Goal: Task Accomplishment & Management: Use online tool/utility

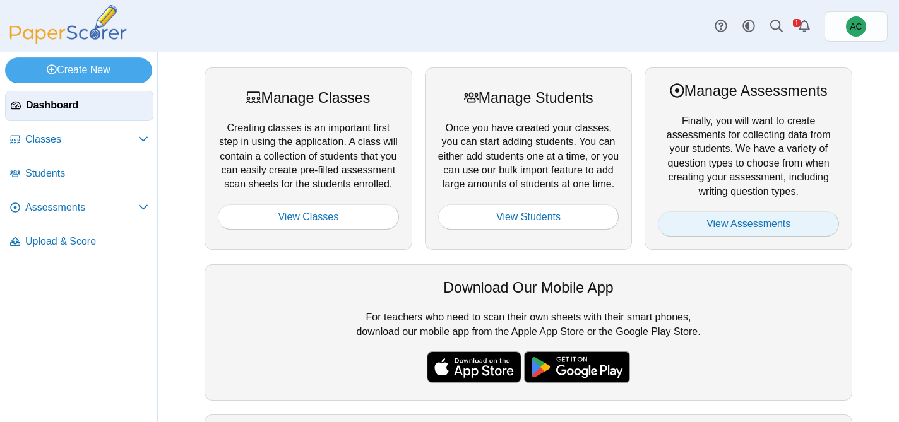
click at [774, 216] on link "View Assessments" at bounding box center [748, 223] width 181 height 25
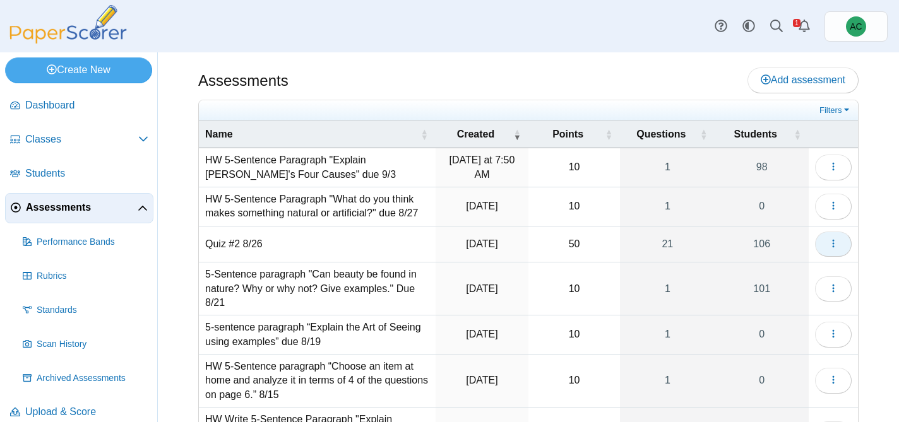
click at [830, 239] on span "button" at bounding box center [833, 244] width 10 height 11
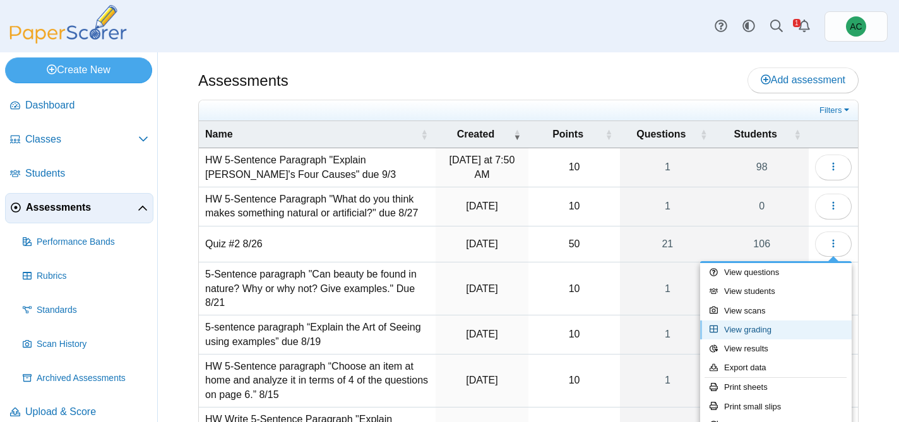
click at [766, 329] on link "View grading" at bounding box center [775, 330] width 151 height 19
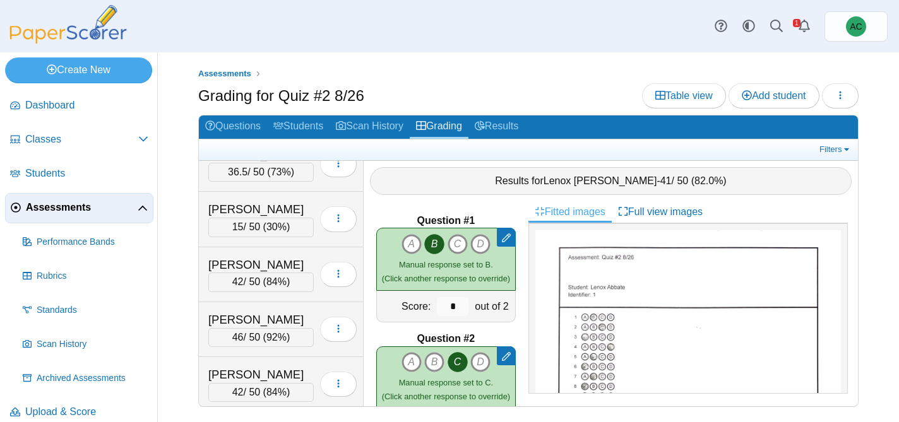
scroll to position [1113, 0]
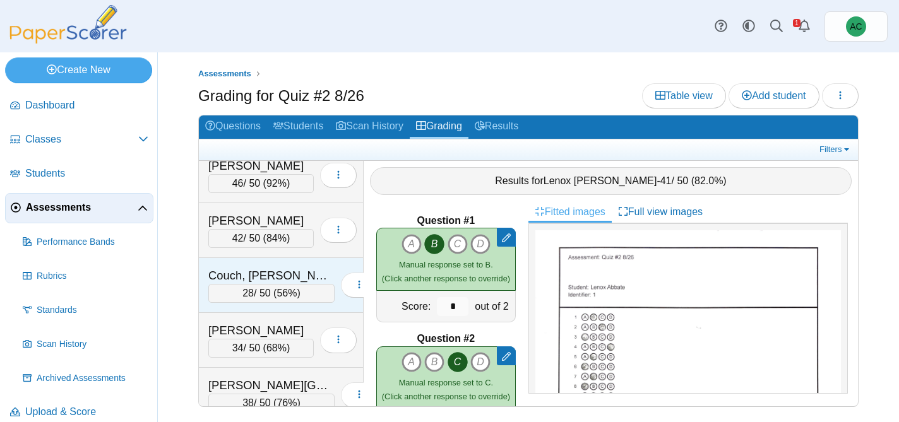
click at [272, 274] on div "Couch, Teagyn-Lynn" at bounding box center [271, 276] width 126 height 16
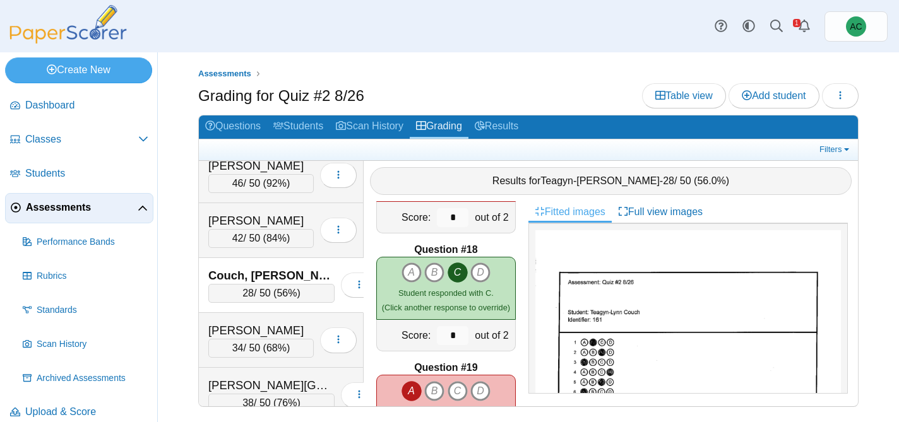
scroll to position [2304, 0]
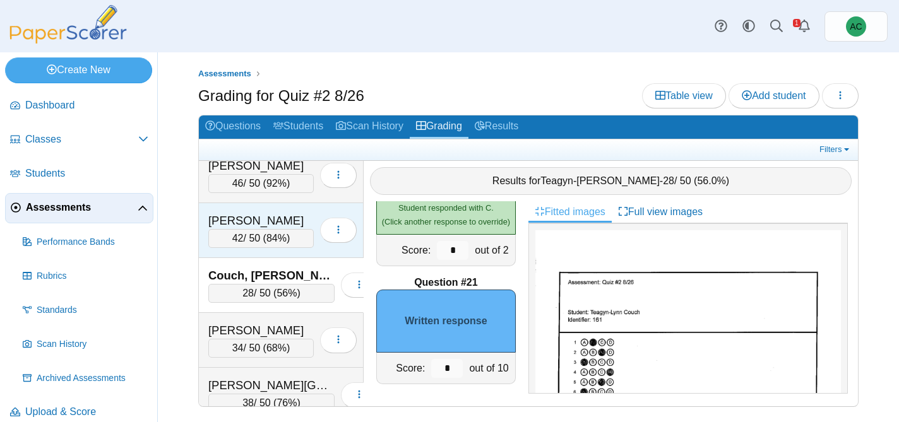
click at [240, 220] on div "Cooley, Lilyan" at bounding box center [260, 221] width 105 height 16
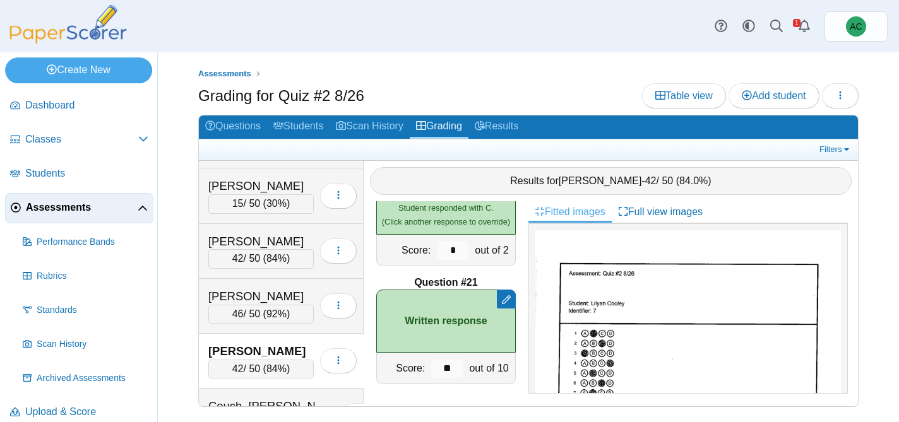
scroll to position [980, 0]
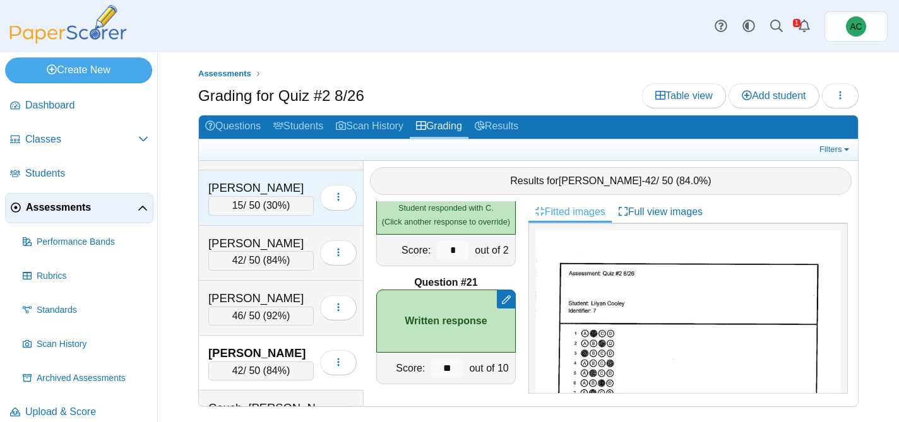
click at [261, 196] on div "15 / 50 ( 30% )" at bounding box center [260, 205] width 105 height 19
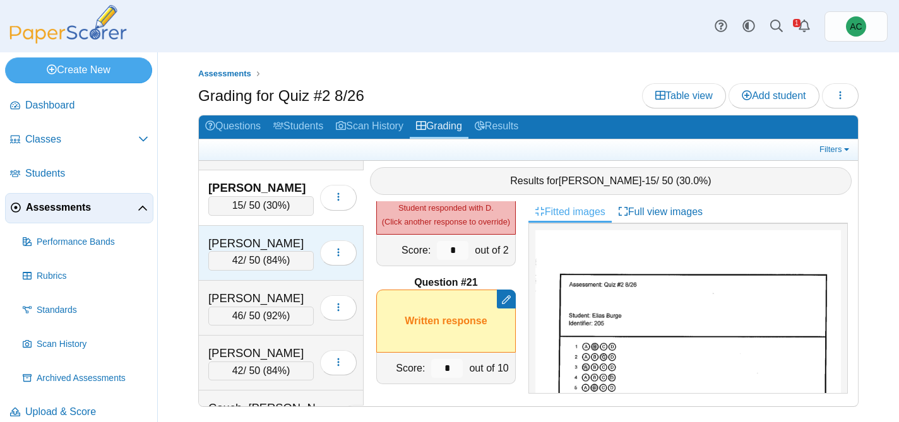
click at [281, 244] on div "Burton, Avery" at bounding box center [260, 243] width 105 height 16
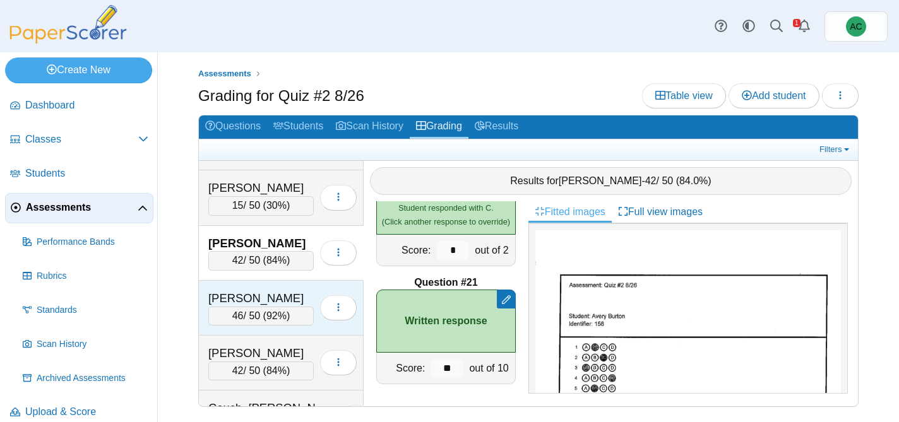
click at [220, 300] on div "Carnal, Nora" at bounding box center [260, 298] width 105 height 16
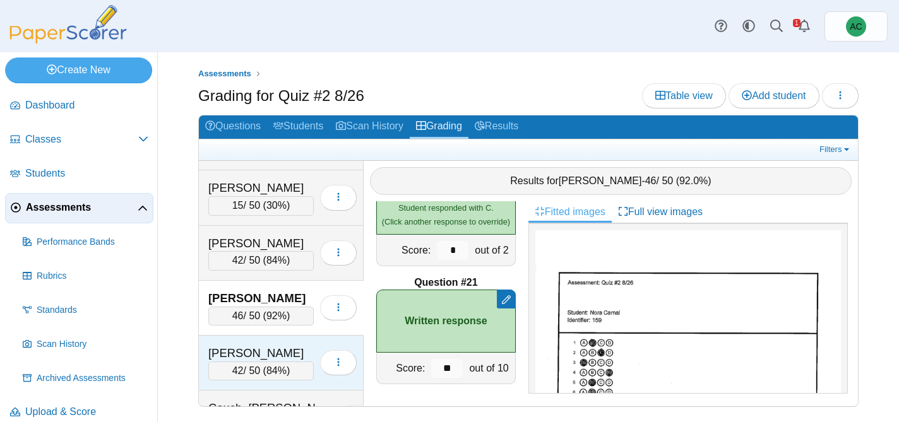
click at [258, 347] on div "Cooley, Lilyan" at bounding box center [260, 353] width 105 height 16
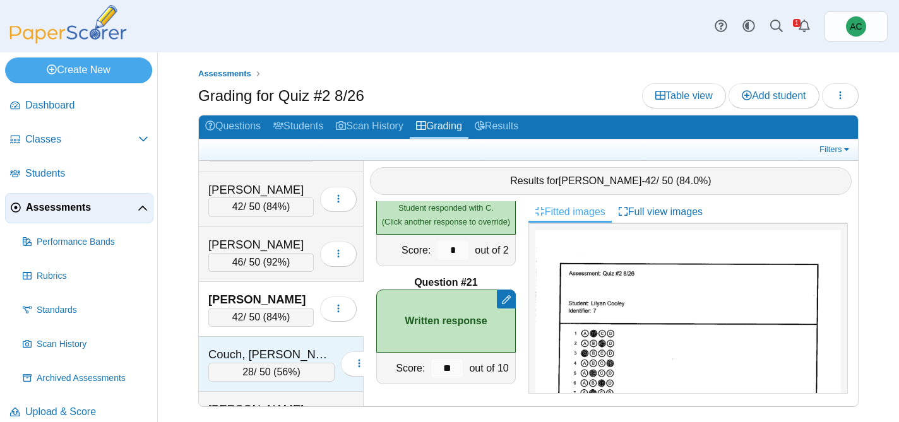
scroll to position [1035, 0]
click at [258, 340] on div "Couch, Teagyn-Lynn 28 / 50 ( 56% ) Loading…" at bounding box center [281, 363] width 165 height 55
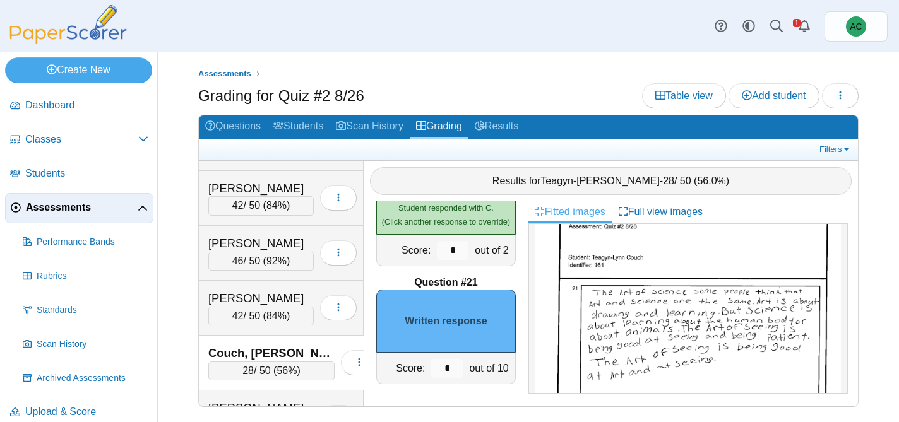
scroll to position [492, 0]
click at [455, 369] on input "*" at bounding box center [447, 368] width 32 height 19
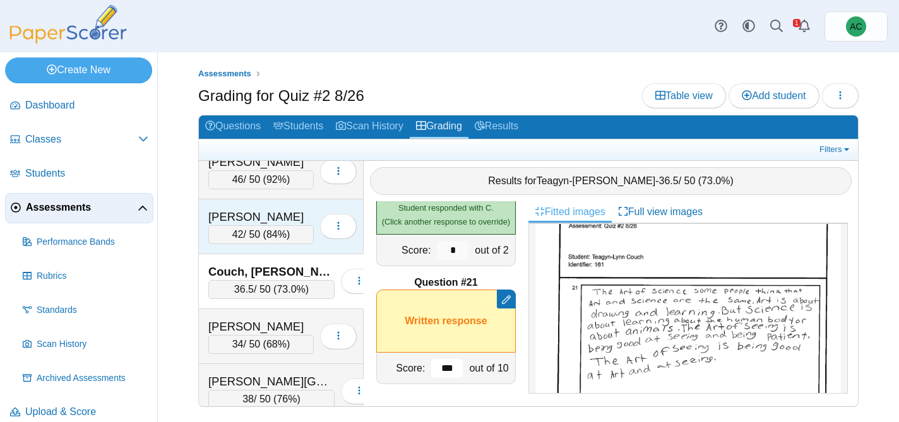
scroll to position [1117, 0]
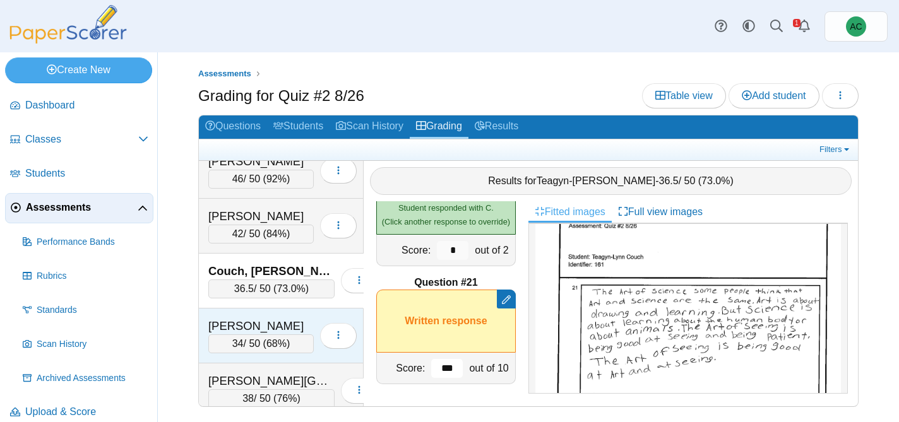
type input "***"
click at [258, 319] on div "Crowe, Bennett" at bounding box center [260, 326] width 105 height 16
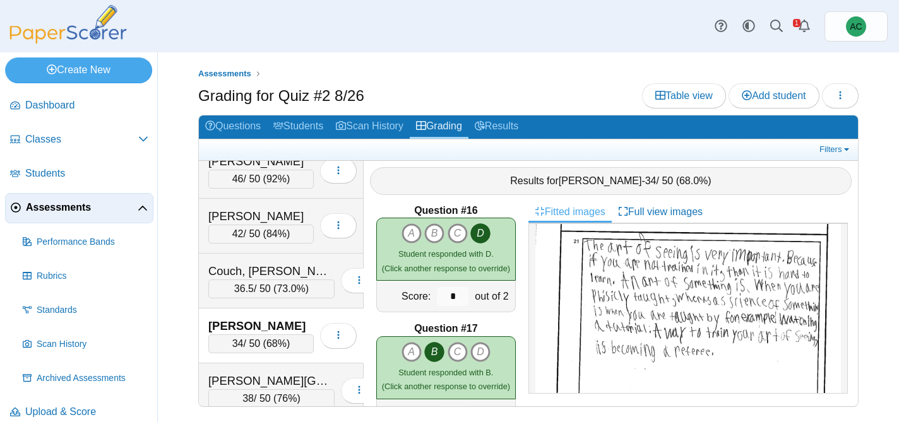
scroll to position [2304, 0]
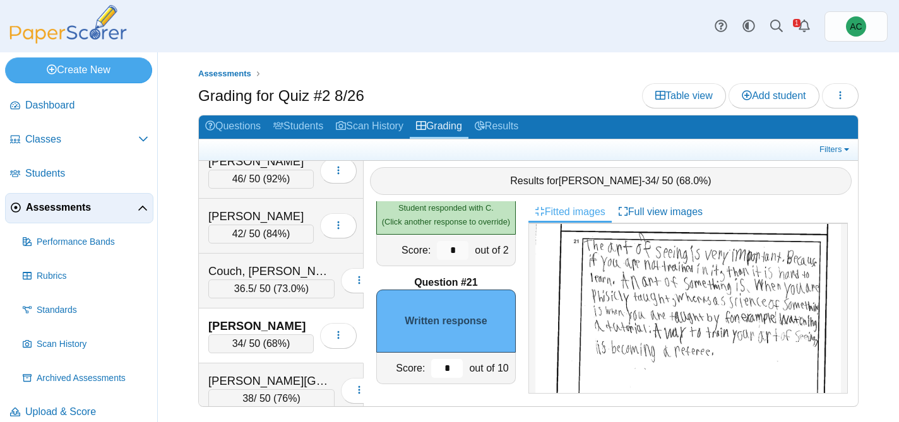
click at [452, 366] on input "*" at bounding box center [447, 368] width 32 height 19
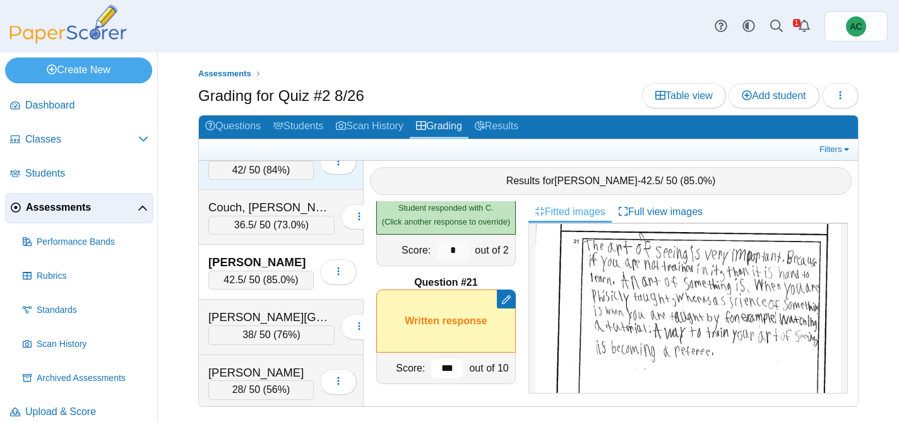
scroll to position [1199, 0]
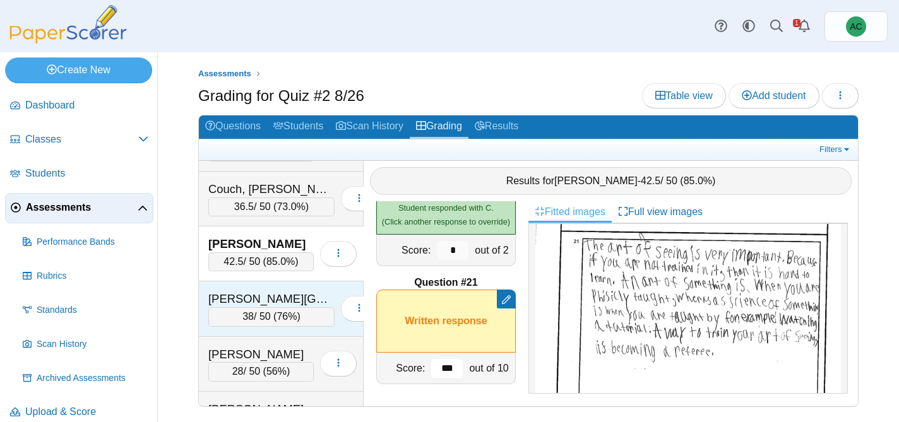
type input "***"
click at [253, 298] on div "Davies, Kinley" at bounding box center [271, 299] width 126 height 16
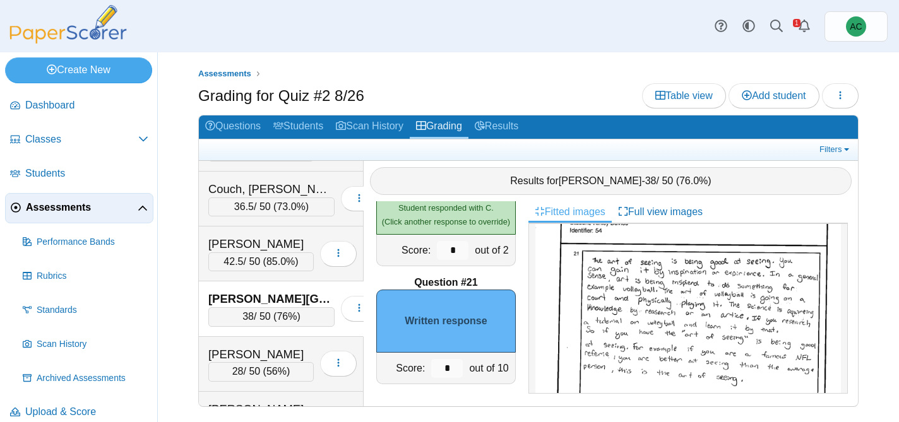
scroll to position [533, 0]
click at [456, 367] on input "*" at bounding box center [447, 368] width 32 height 19
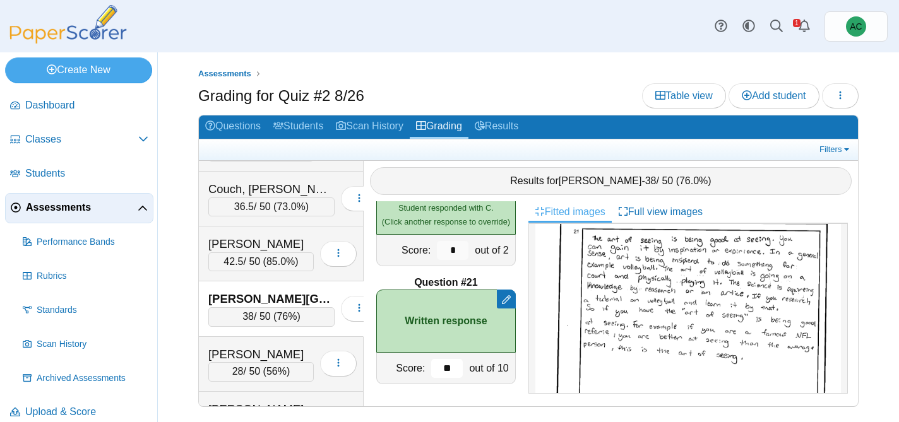
scroll to position [507, 0]
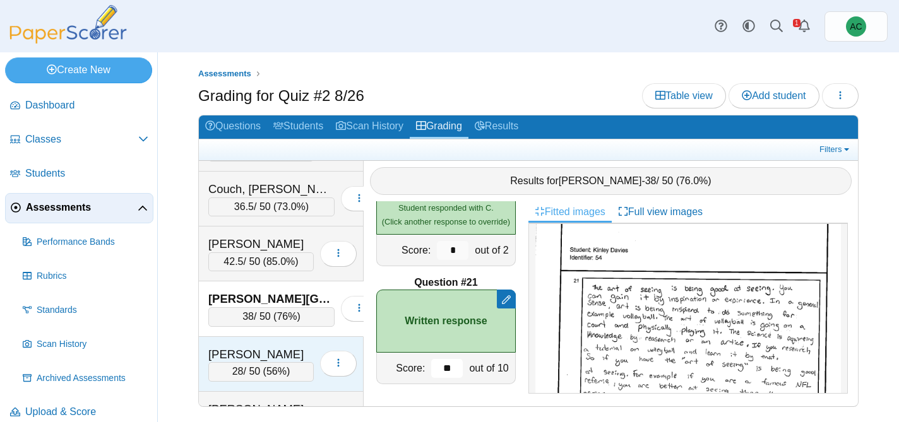
type input "**"
click at [260, 346] on div "Decker, Aubrey" at bounding box center [260, 354] width 105 height 16
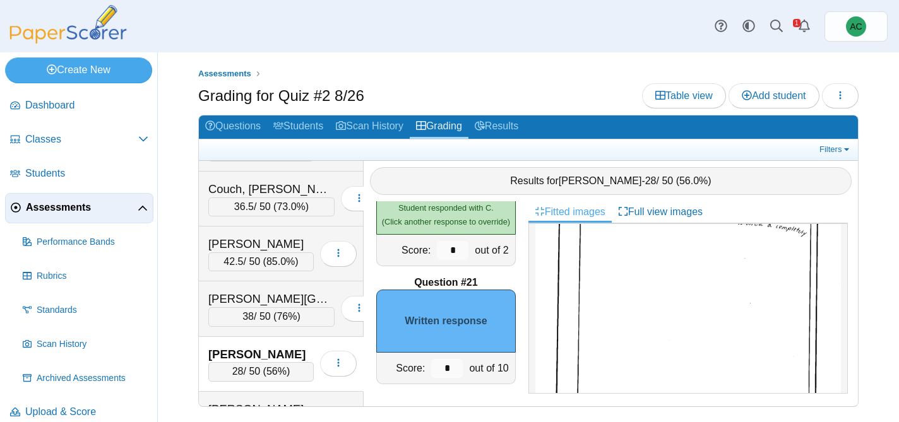
scroll to position [636, 0]
click at [457, 367] on input "*" at bounding box center [447, 368] width 32 height 19
type input "*"
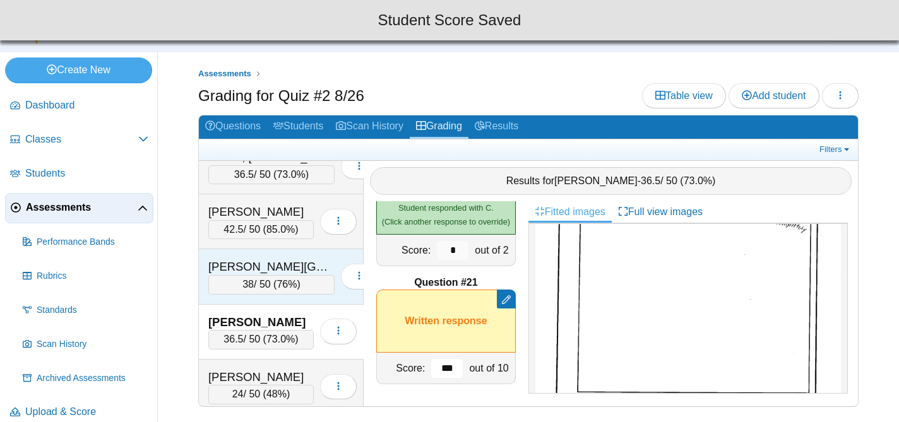
scroll to position [1245, 0]
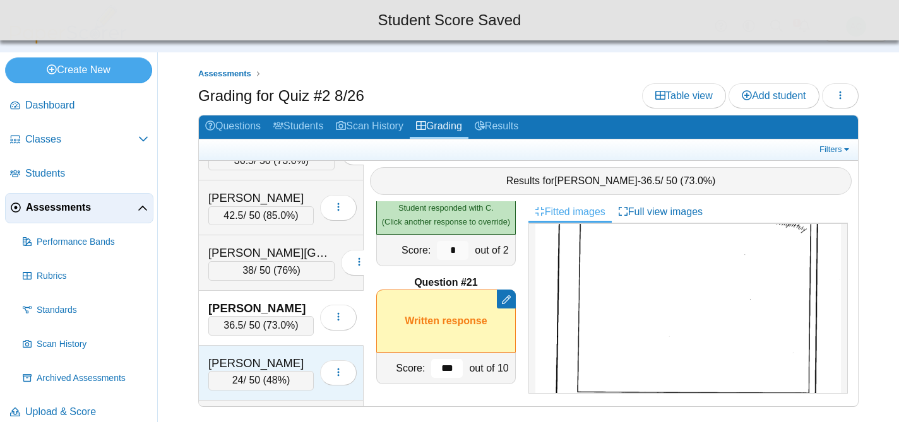
type input "***"
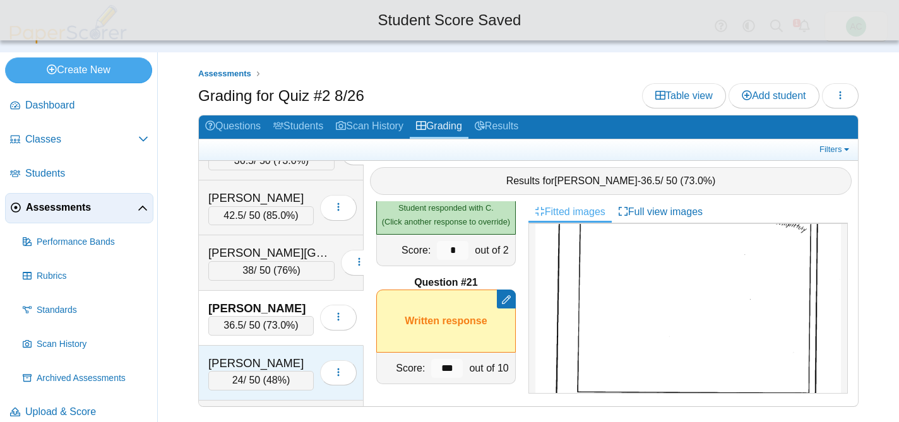
click at [256, 347] on div "Dinh, Vince 24 / 50 ( 48% ) Loading…" at bounding box center [281, 373] width 165 height 55
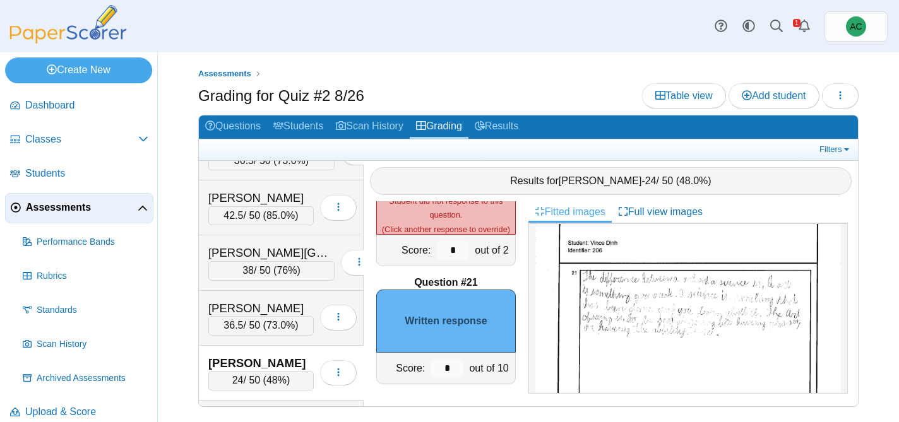
scroll to position [509, 0]
click at [631, 346] on img at bounding box center [687, 363] width 305 height 418
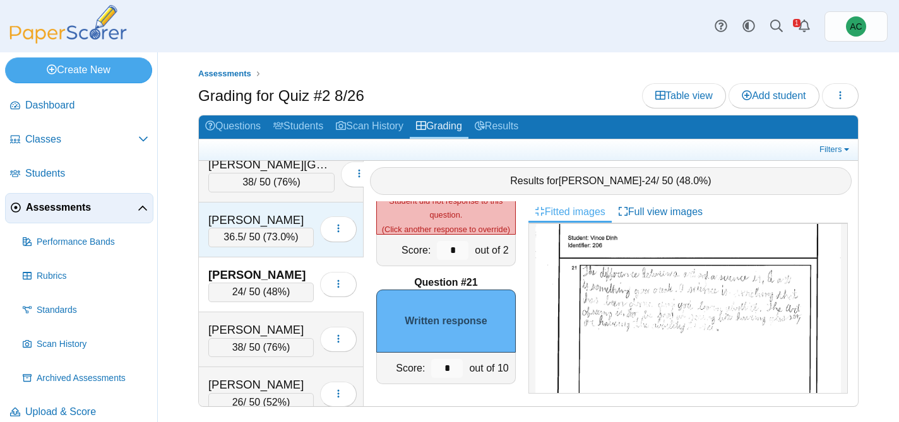
scroll to position [1343, 0]
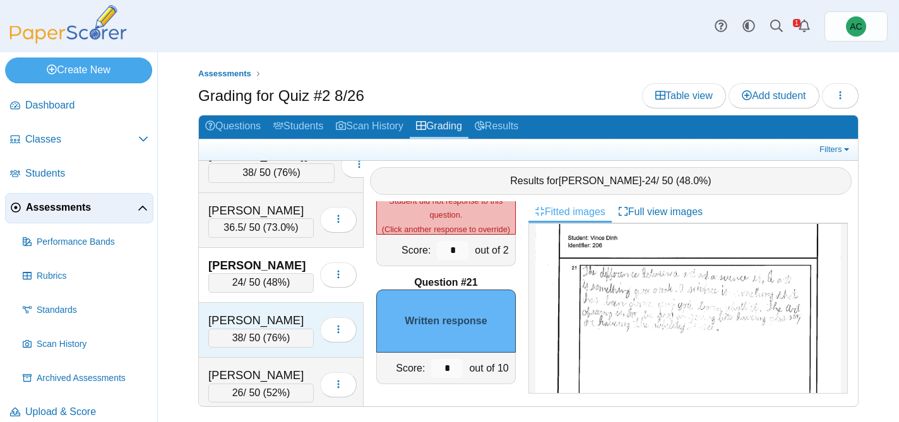
click at [286, 312] on div "Dougherty, Edwin" at bounding box center [260, 320] width 105 height 16
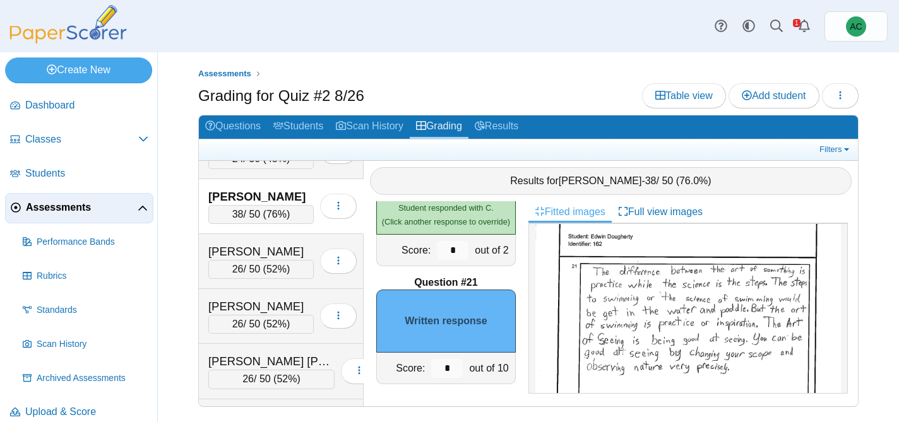
scroll to position [515, 0]
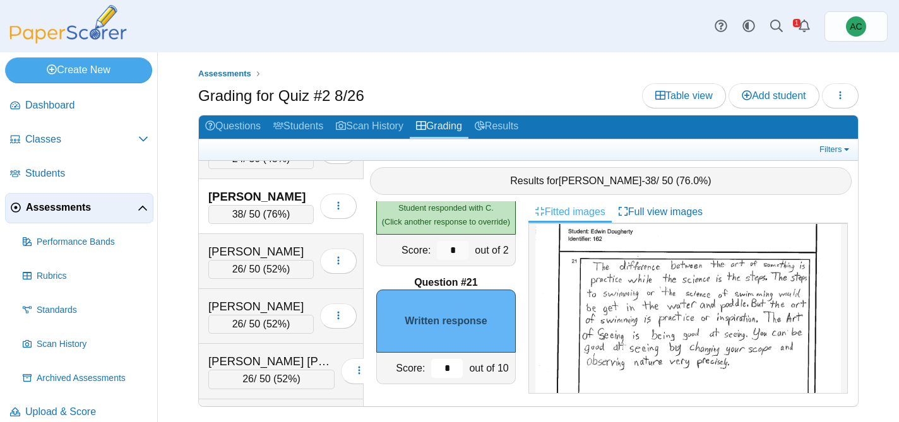
click at [454, 367] on input "*" at bounding box center [447, 368] width 32 height 19
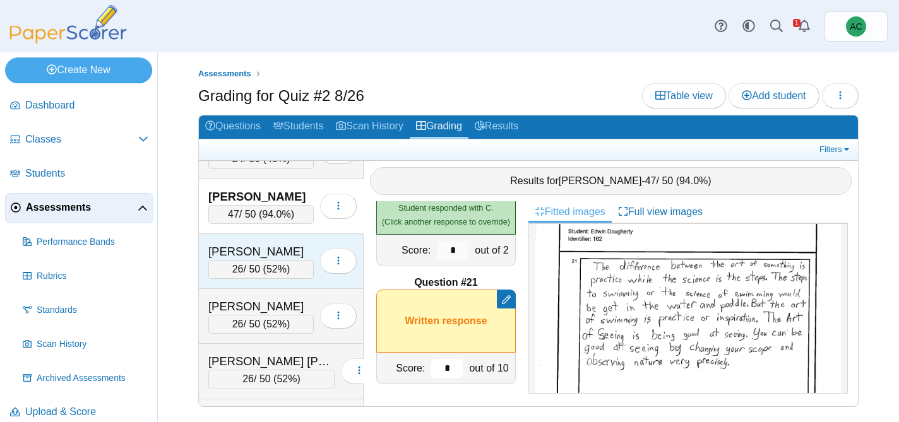
type input "*"
click at [249, 253] on div "Dunkin, Jeremiah" at bounding box center [260, 252] width 105 height 16
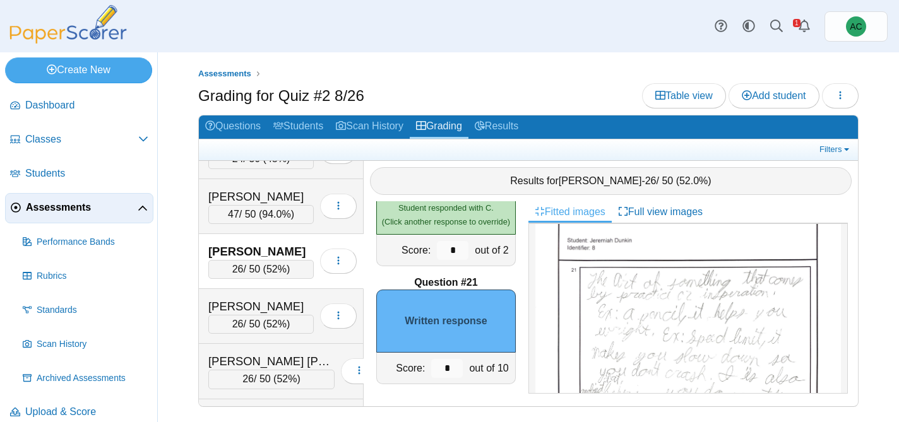
scroll to position [490, 0]
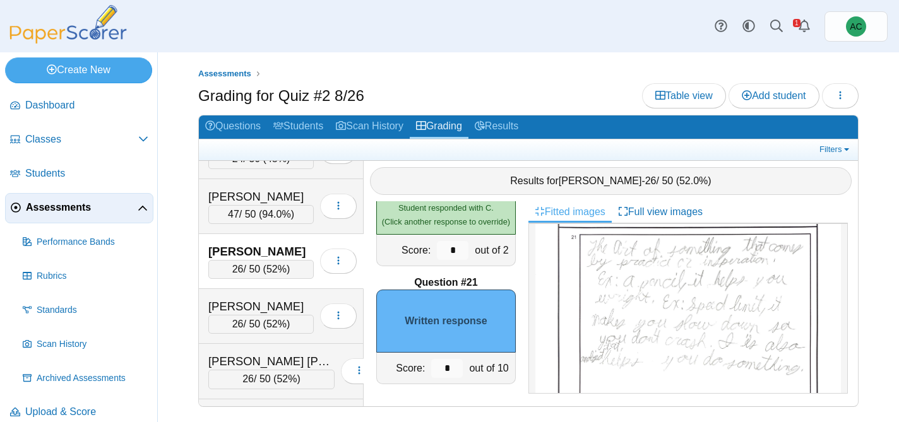
click at [597, 370] on img at bounding box center [687, 347] width 305 height 393
click at [456, 367] on input "*" at bounding box center [447, 368] width 32 height 19
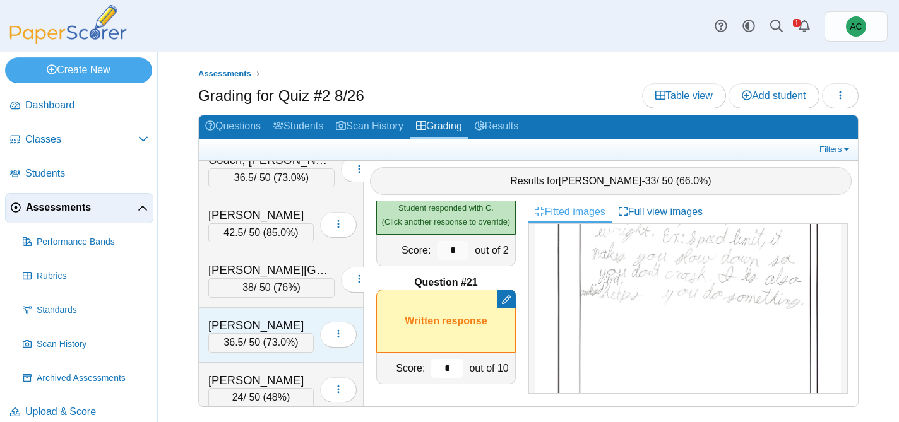
scroll to position [1227, 0]
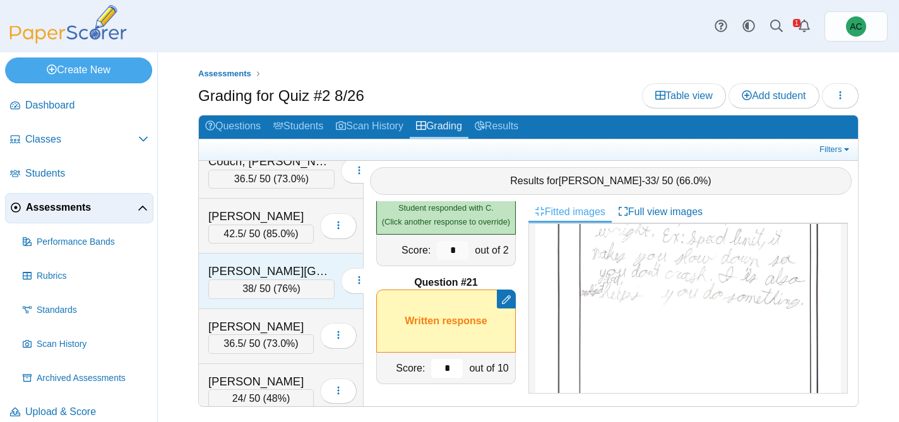
type input "*"
click at [247, 269] on div "Davies, Kinley" at bounding box center [271, 271] width 126 height 16
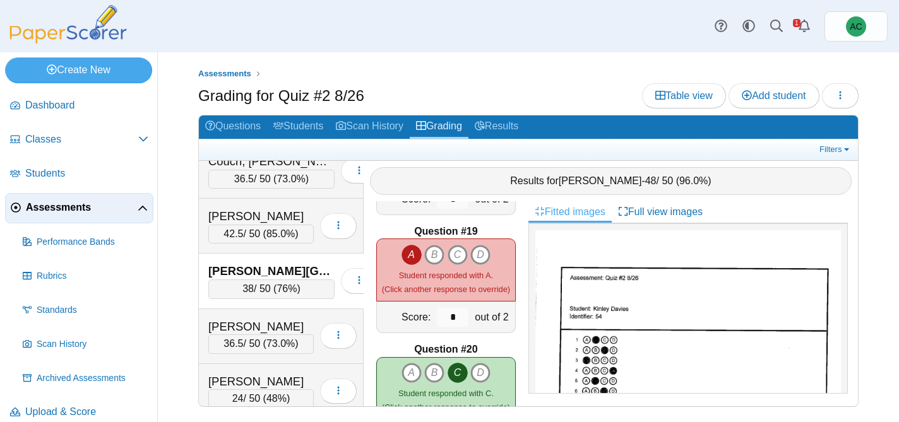
scroll to position [2304, 0]
